Goal: Check status: Check status

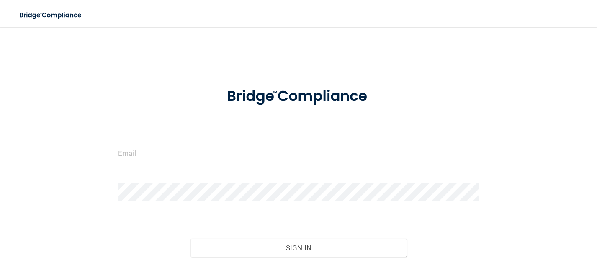
click at [156, 148] on input "email" at bounding box center [298, 152] width 360 height 19
type input "[PERSON_NAME][EMAIL_ADDRESS][DOMAIN_NAME]"
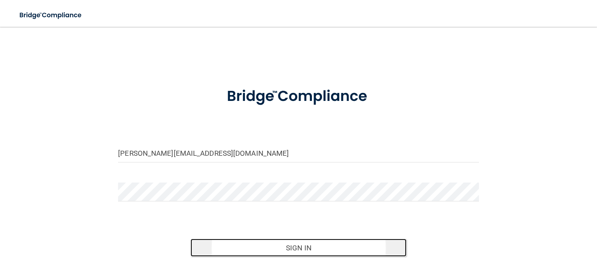
click at [309, 240] on button "Sign In" at bounding box center [298, 247] width 216 height 18
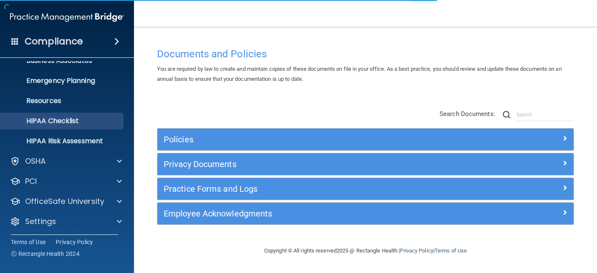
scroll to position [74, 0]
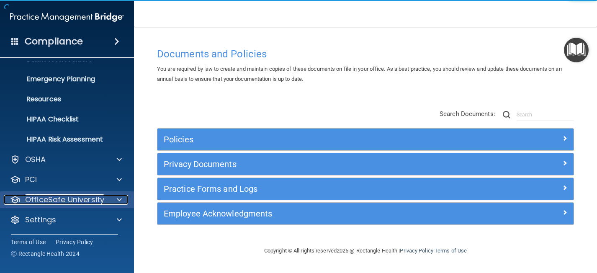
click at [78, 199] on p "OfficeSafe University" at bounding box center [64, 200] width 79 height 10
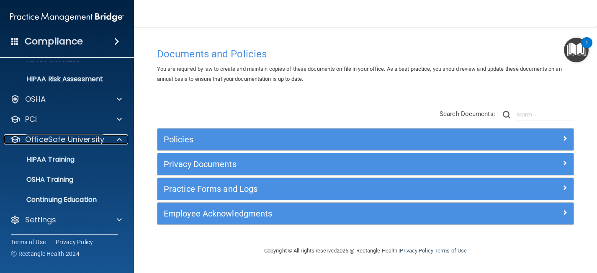
scroll to position [0, 0]
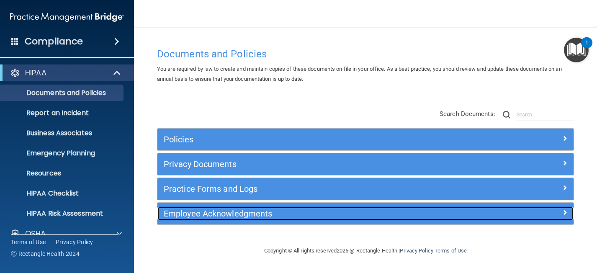
click at [356, 218] on h5 "Employee Acknowledgments" at bounding box center [314, 213] width 300 height 9
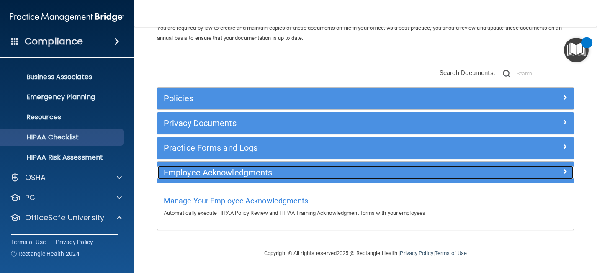
scroll to position [57, 0]
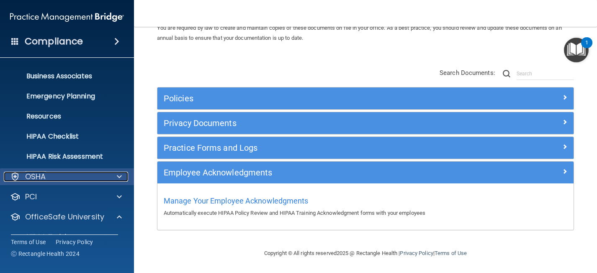
click at [78, 176] on div "OSHA" at bounding box center [56, 177] width 104 height 10
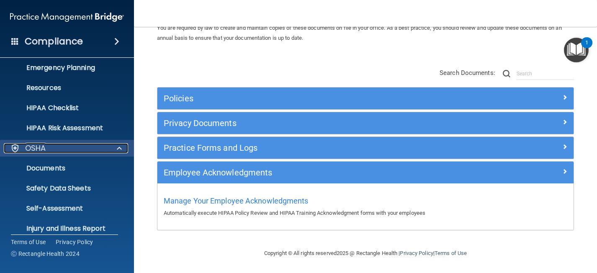
scroll to position [87, 0]
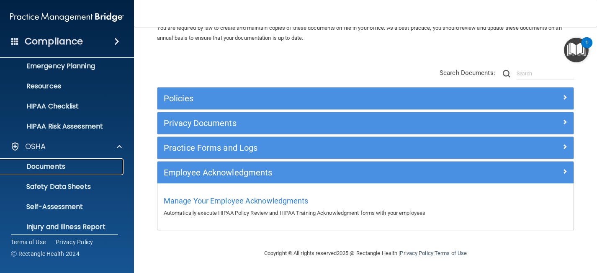
click at [69, 167] on p "Documents" at bounding box center [62, 166] width 114 height 8
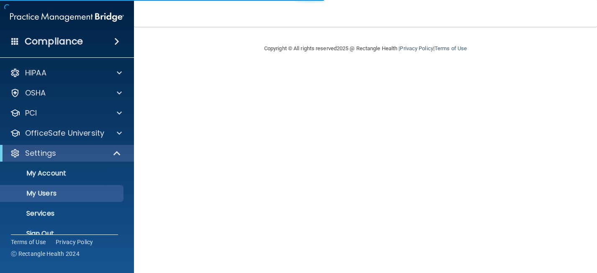
select select "20"
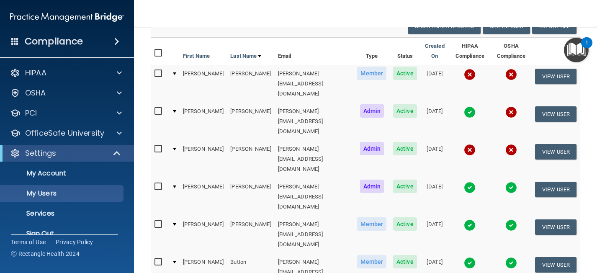
scroll to position [84, 0]
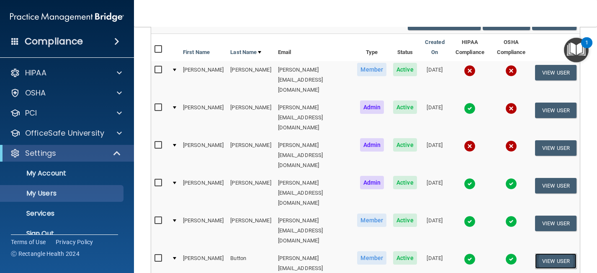
click at [545, 253] on button "View User" at bounding box center [555, 260] width 41 height 15
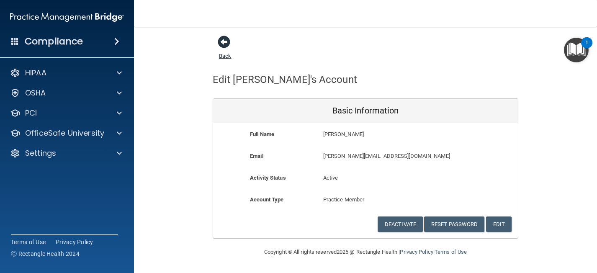
click at [224, 43] on span at bounding box center [224, 42] width 13 height 13
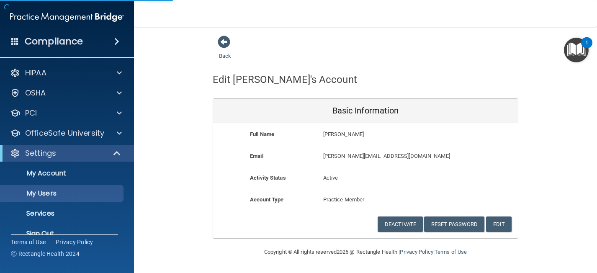
select select "20"
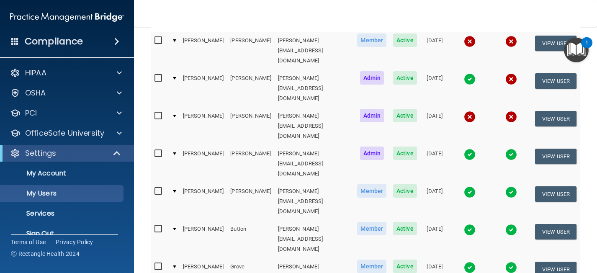
scroll to position [20, 0]
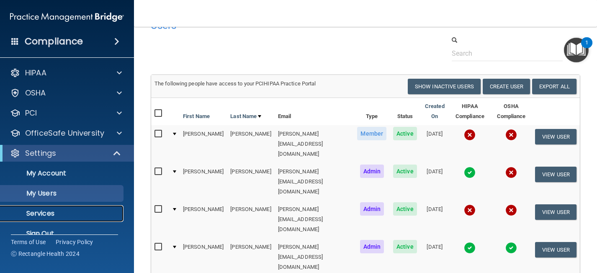
click at [52, 218] on p "Services" at bounding box center [62, 213] width 114 height 8
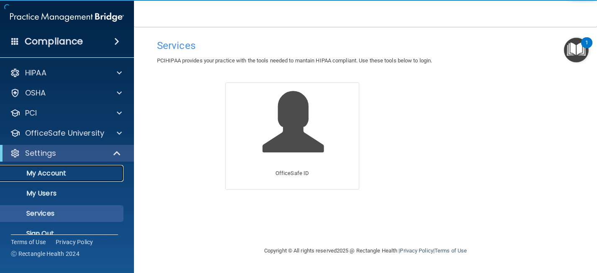
click at [56, 173] on p "My Account" at bounding box center [62, 173] width 114 height 8
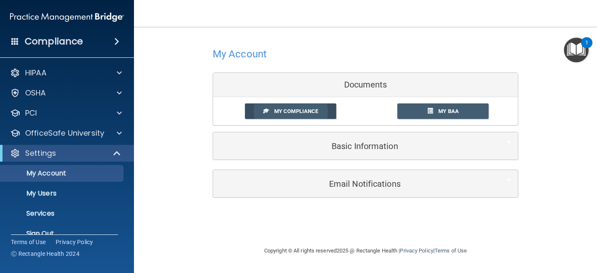
click at [284, 107] on link "My Compliance" at bounding box center [291, 110] width 92 height 15
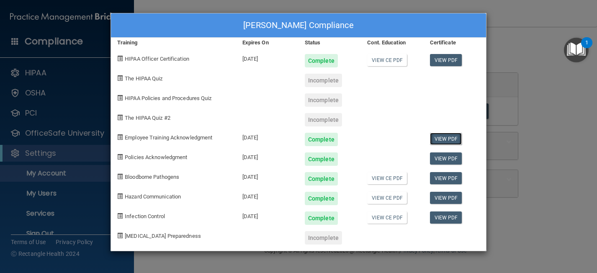
click at [452, 143] on link "View PDF" at bounding box center [446, 139] width 32 height 12
click at [446, 176] on link "View PDF" at bounding box center [446, 178] width 32 height 12
click at [448, 59] on link "View PDF" at bounding box center [446, 60] width 32 height 12
click at [566, 90] on div "Nolan Burks's Compliance Training Expires On Status Cont. Education Certificate…" at bounding box center [298, 136] width 597 height 273
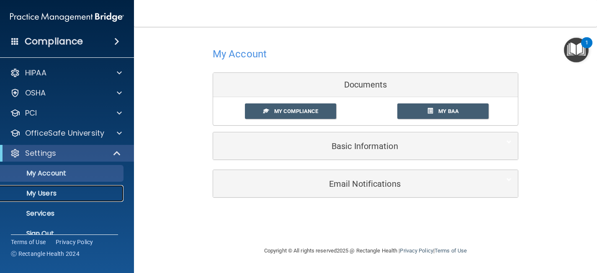
click at [49, 192] on p "My Users" at bounding box center [62, 193] width 114 height 8
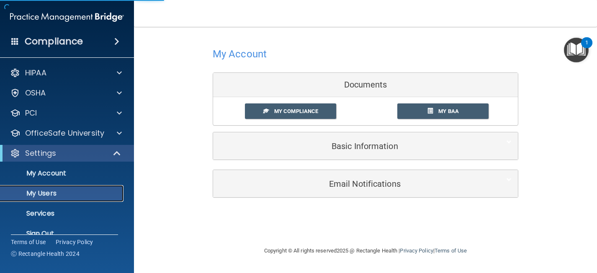
select select "20"
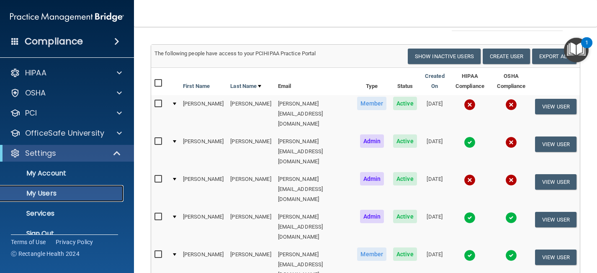
scroll to position [51, 0]
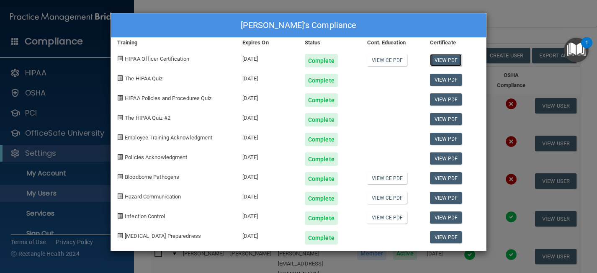
click at [448, 57] on link "View PDF" at bounding box center [446, 60] width 32 height 12
click at [450, 77] on link "View PDF" at bounding box center [446, 80] width 32 height 12
click at [450, 158] on link "View PDF" at bounding box center [446, 158] width 32 height 12
click at [447, 180] on link "View PDF" at bounding box center [446, 178] width 32 height 12
click at [450, 197] on link "View PDF" at bounding box center [446, 198] width 32 height 12
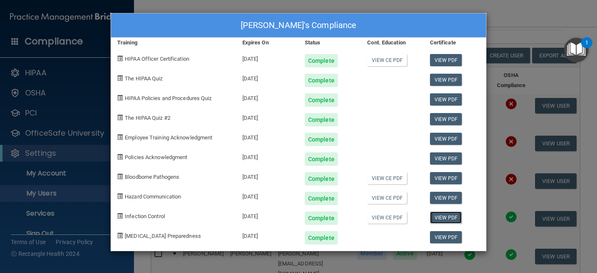
click at [456, 221] on link "View PDF" at bounding box center [446, 217] width 32 height 12
click at [453, 237] on link "View PDF" at bounding box center [446, 237] width 32 height 12
click at [519, 16] on div "Andrea Button's Compliance Training Expires On Status Cont. Education Certifica…" at bounding box center [298, 136] width 597 height 273
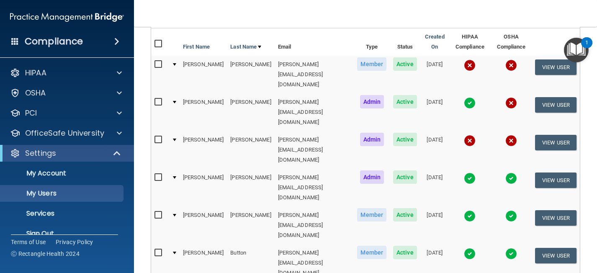
scroll to position [91, 0]
